Goal: Find contact information: Find contact information

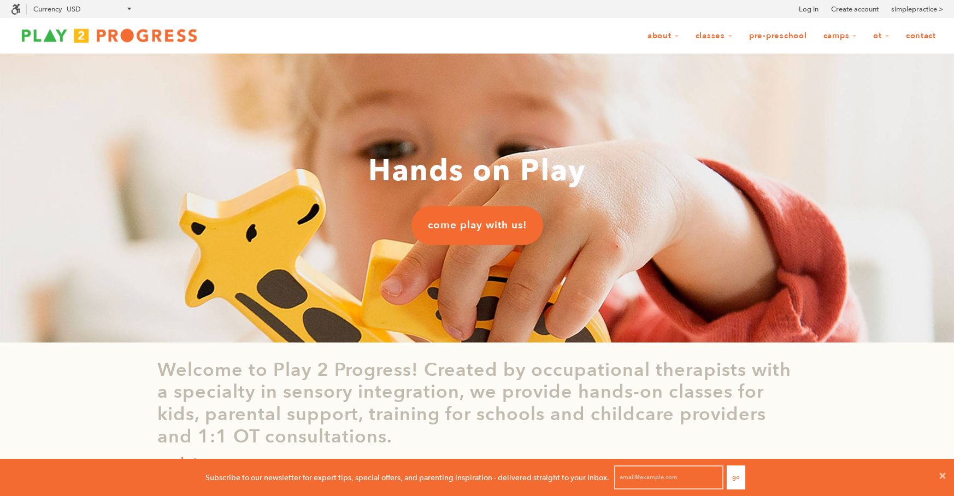
scroll to position [1, 1]
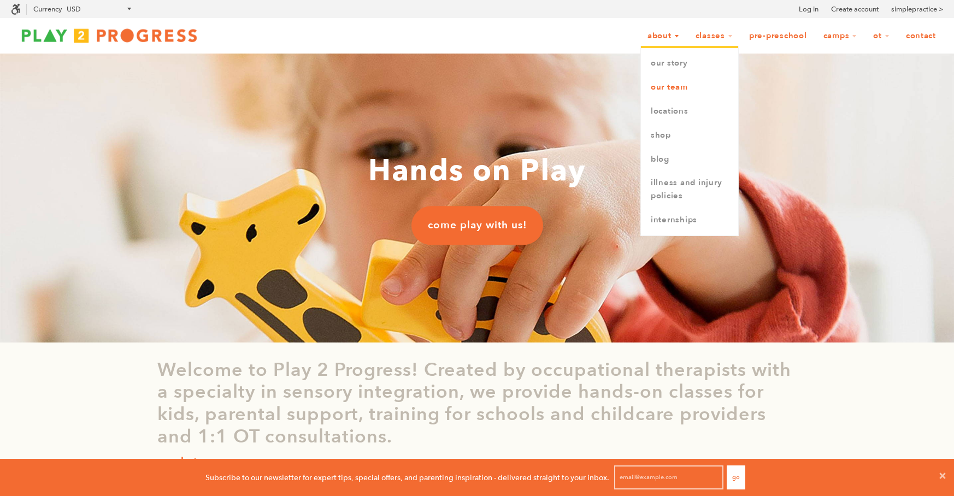
click at [675, 88] on link "Our Team" at bounding box center [689, 87] width 97 height 24
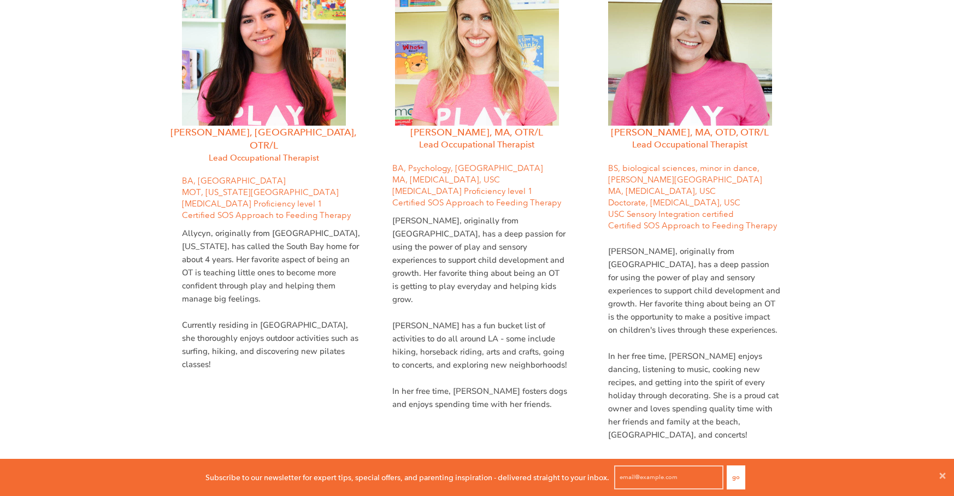
scroll to position [1053, 0]
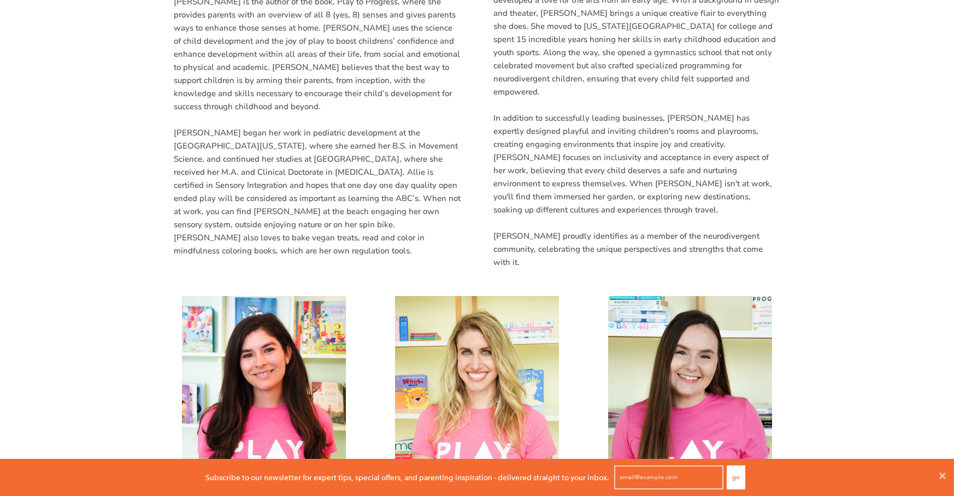
scroll to position [0, 0]
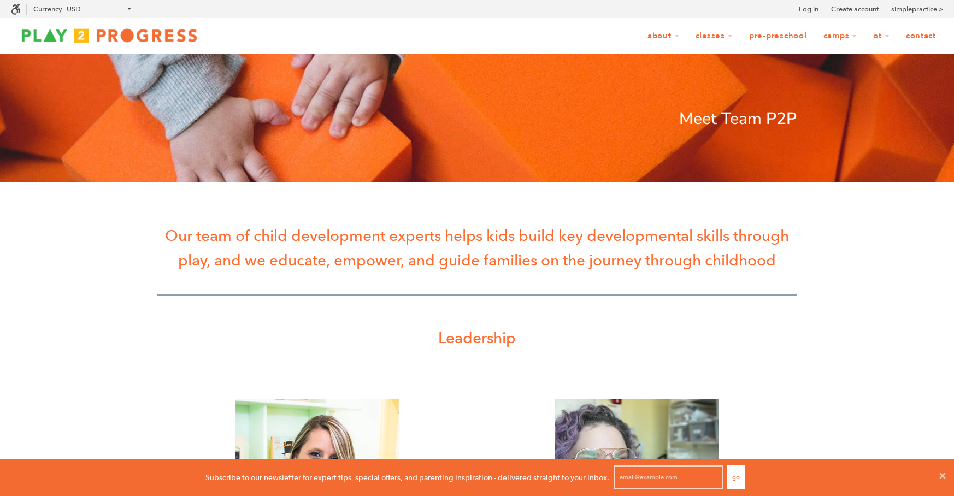
click at [920, 39] on link "Contact" at bounding box center [921, 36] width 44 height 21
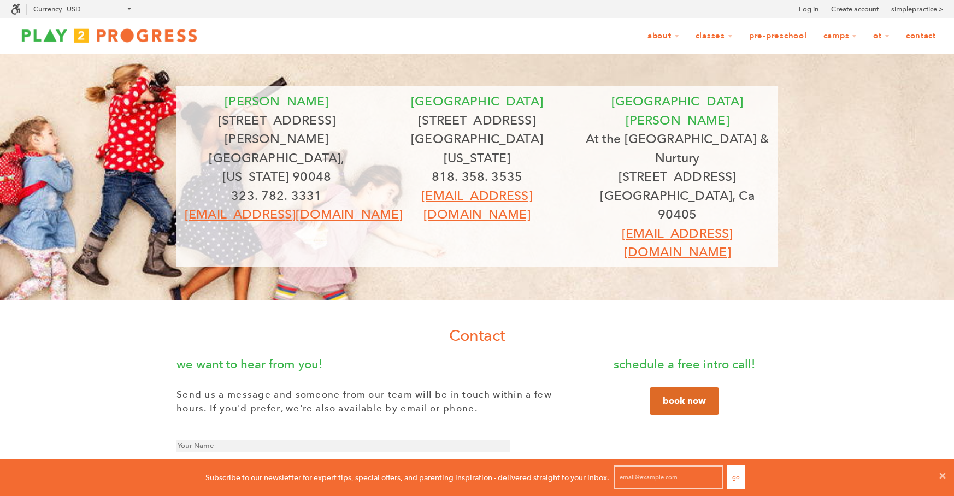
scroll to position [1, 1]
